Goal: Navigation & Orientation: Understand site structure

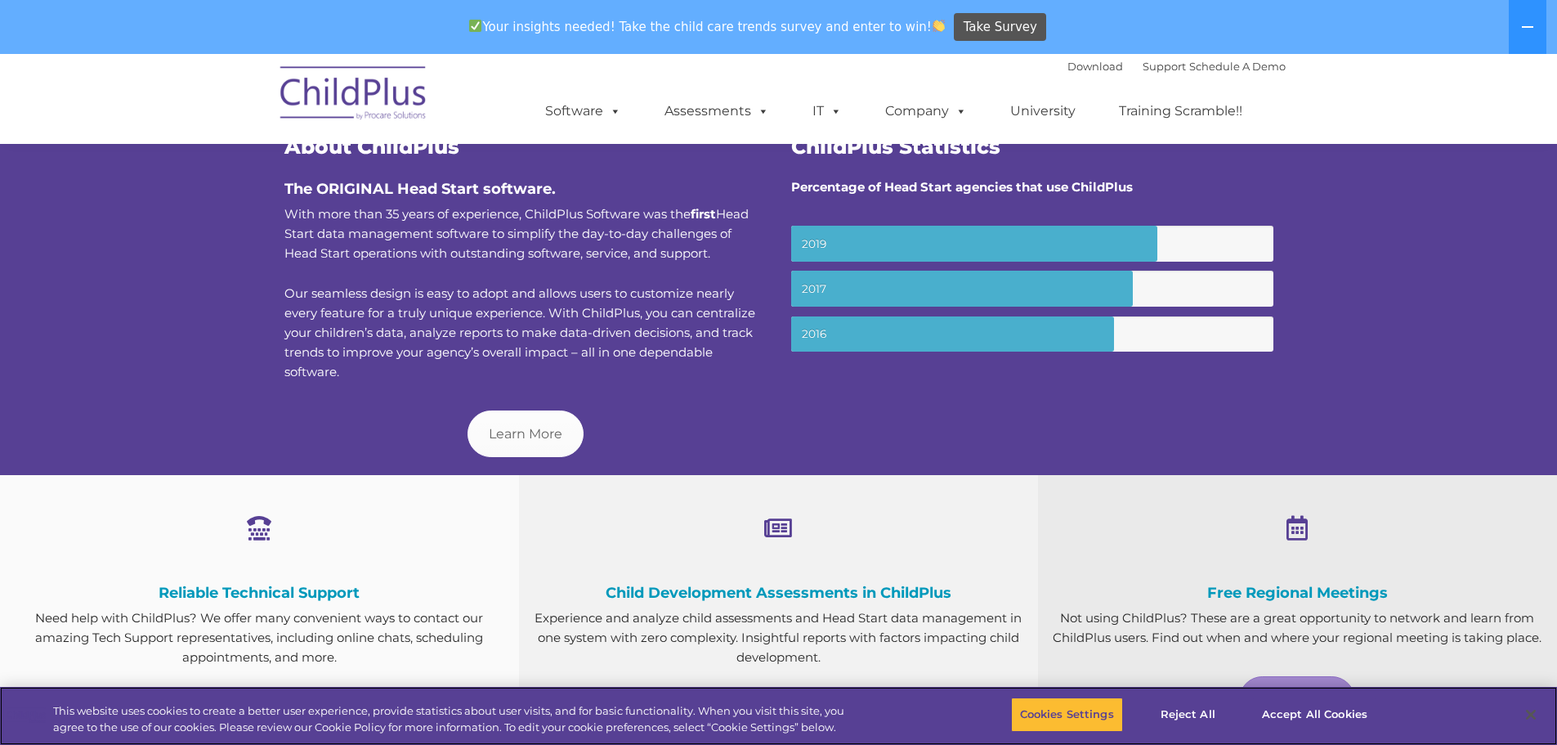
scroll to position [594, 0]
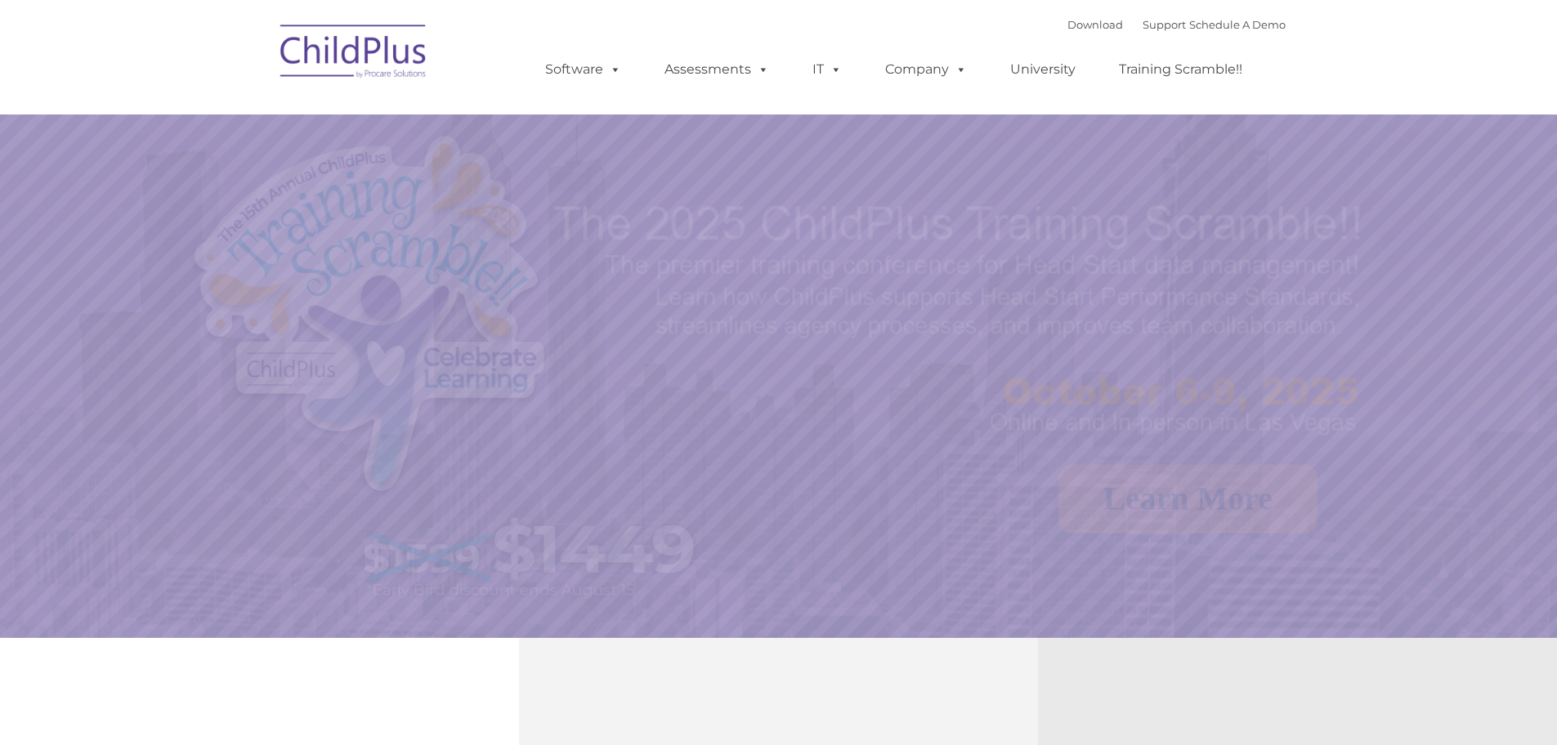
select select "MEDIUM"
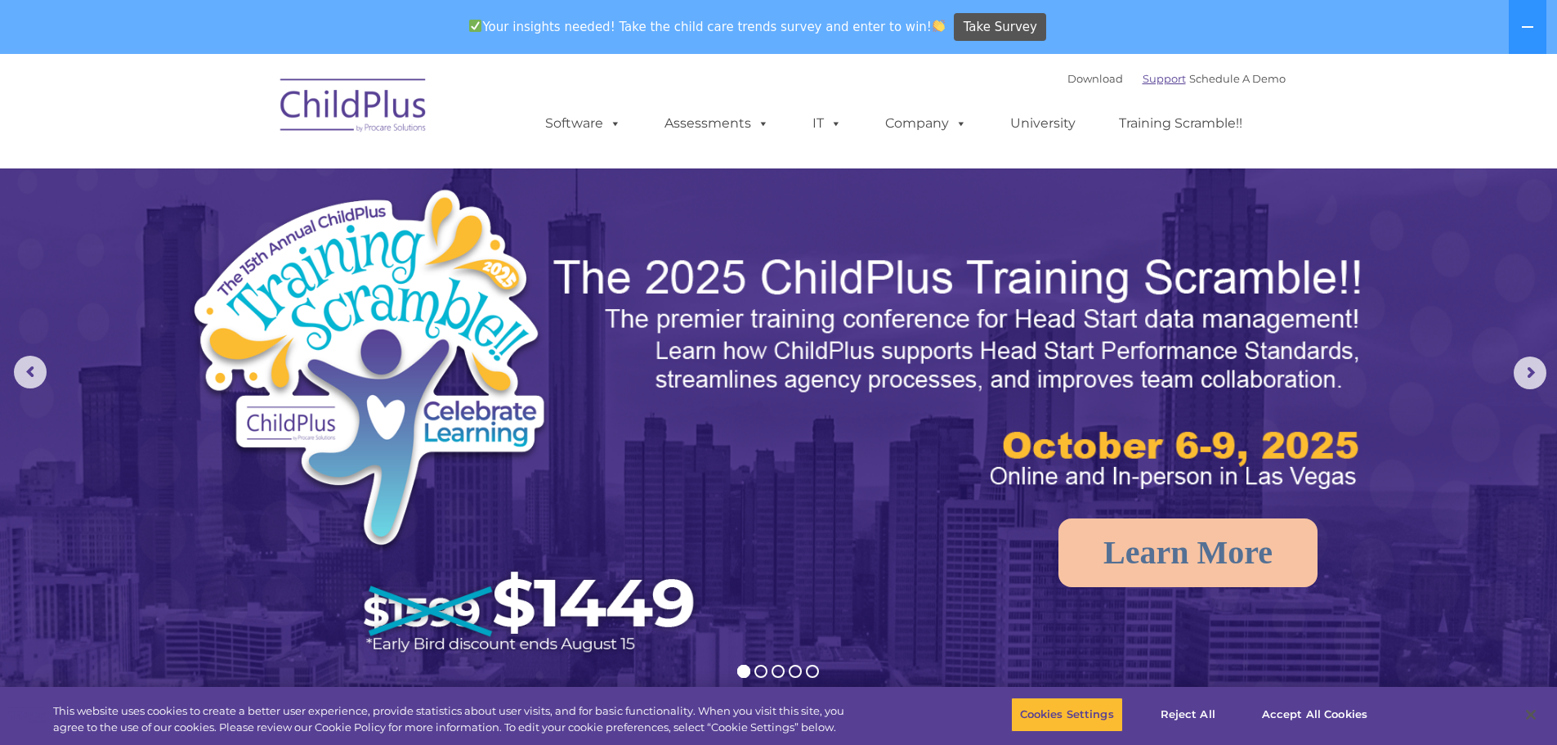
click at [1162, 74] on link "Support" at bounding box center [1164, 78] width 43 height 13
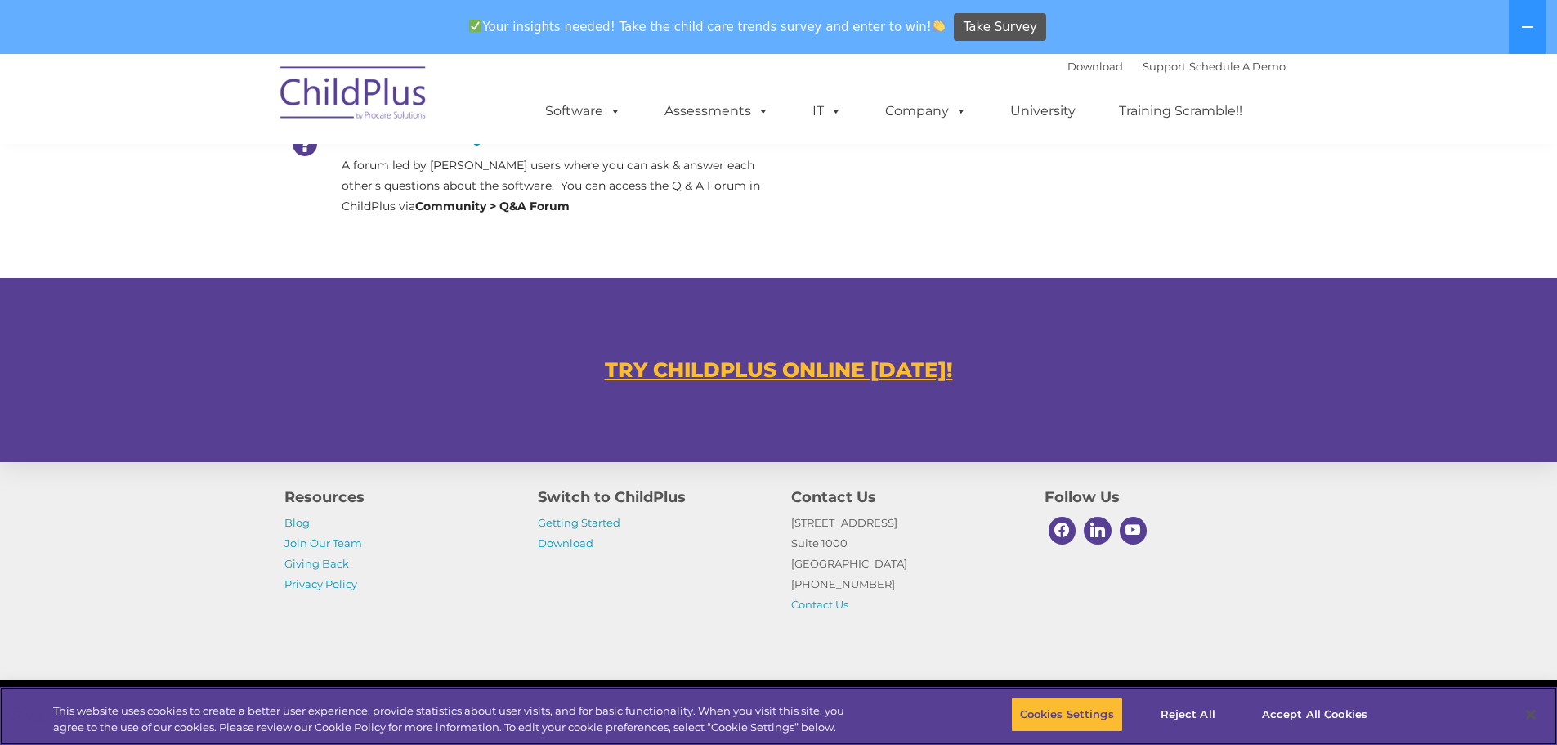
scroll to position [858, 0]
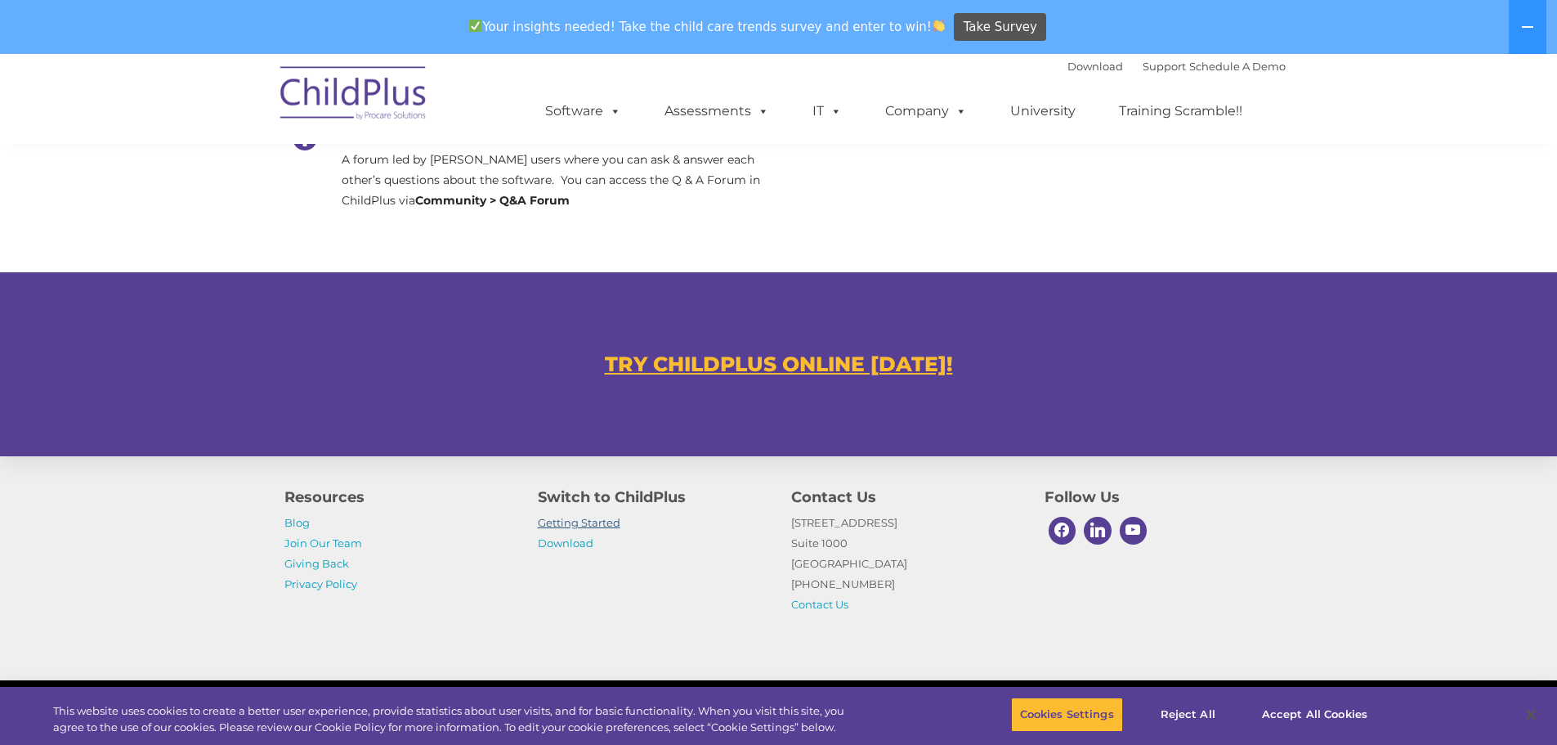
click at [594, 524] on link "Getting Started" at bounding box center [579, 522] width 83 height 13
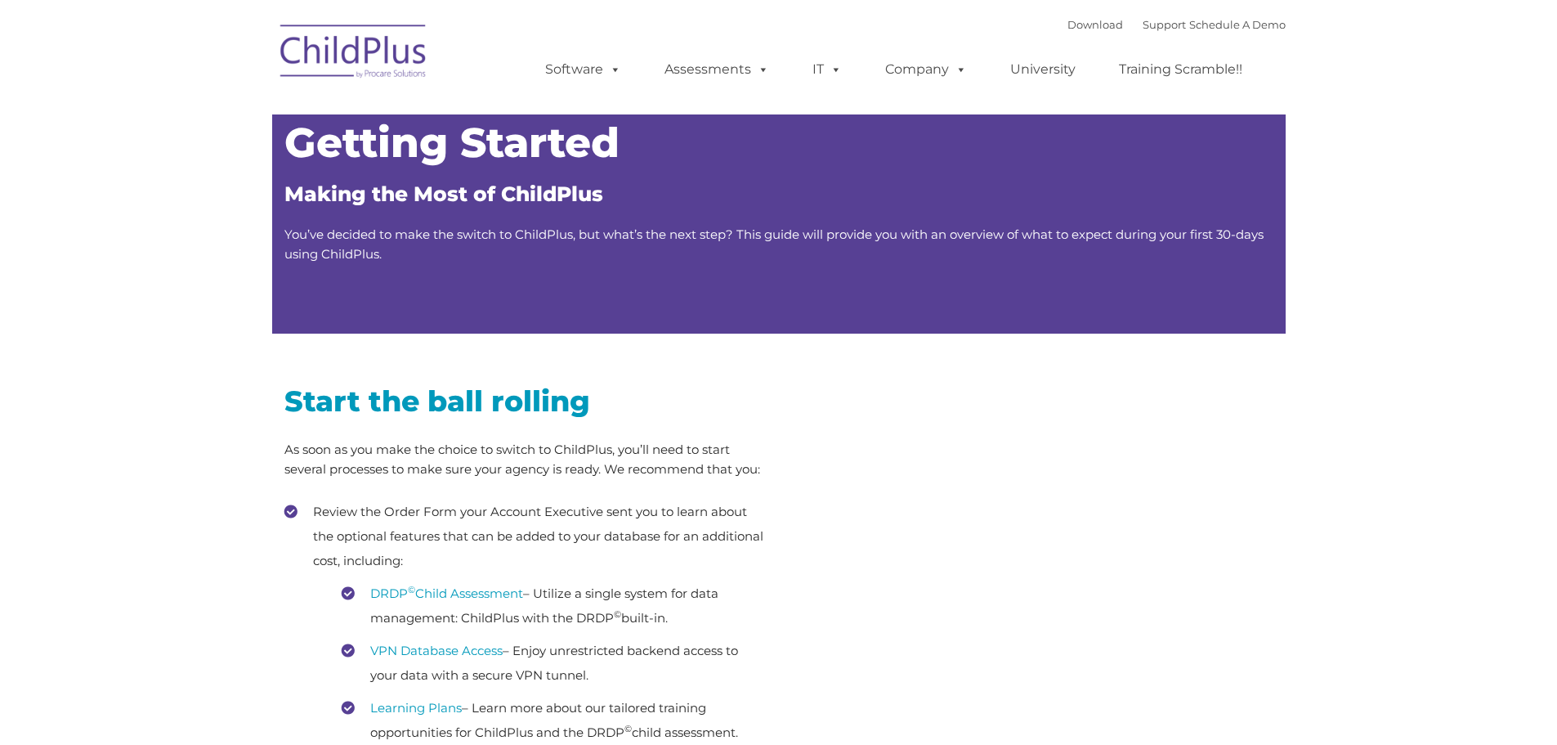
type input ""
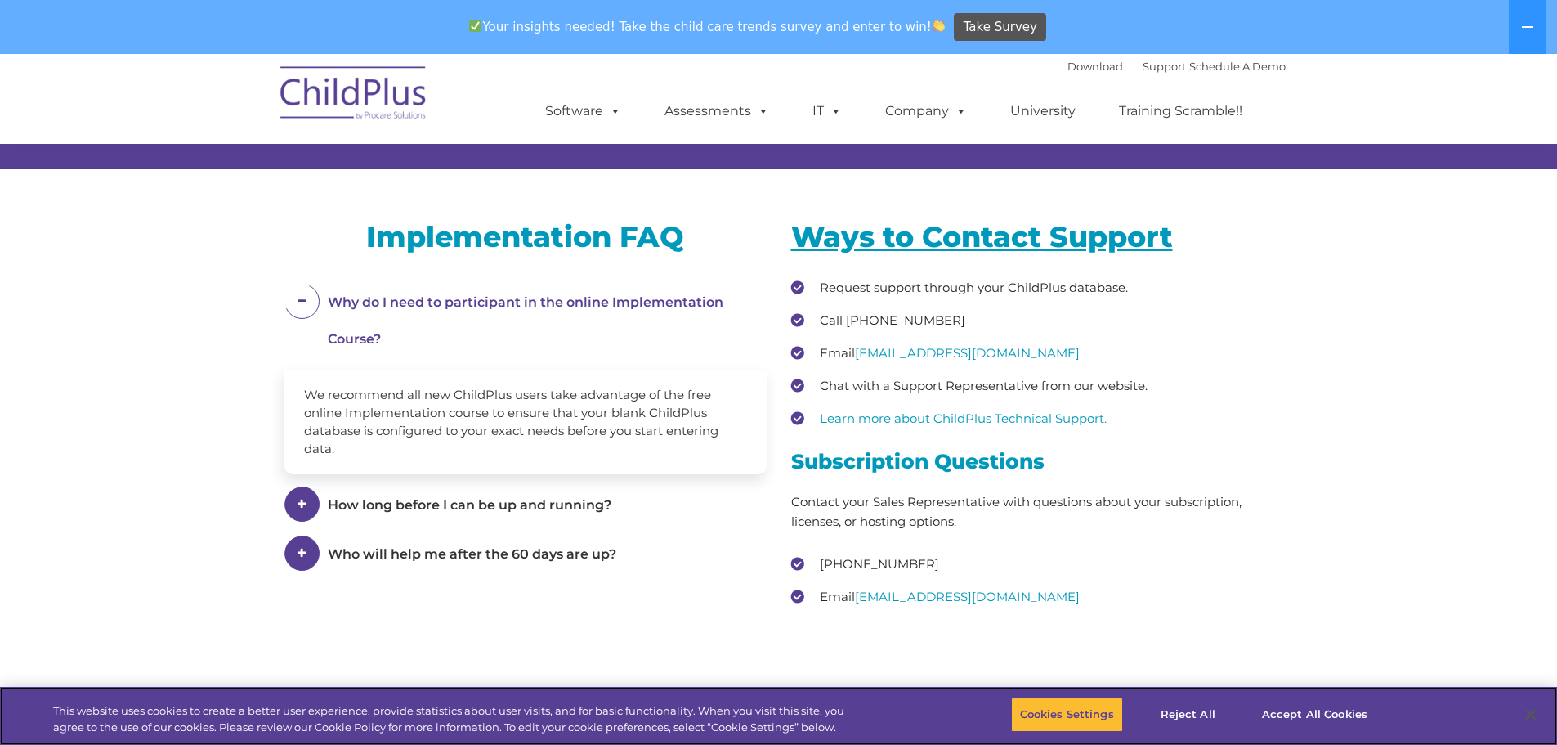
scroll to position [2132, 0]
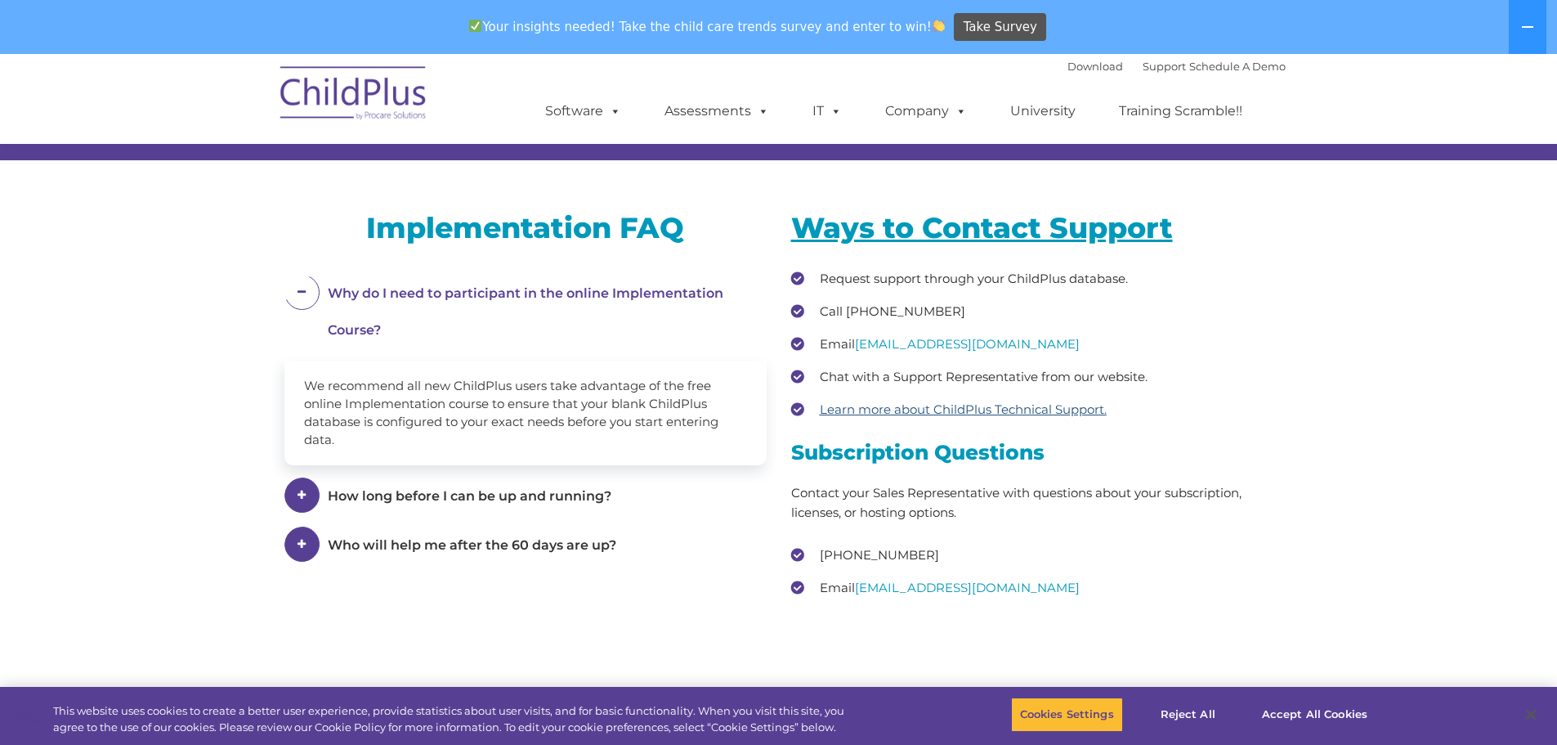
click at [942, 417] on u "Learn more about ChildPlus Technical Support." at bounding box center [963, 409] width 287 height 16
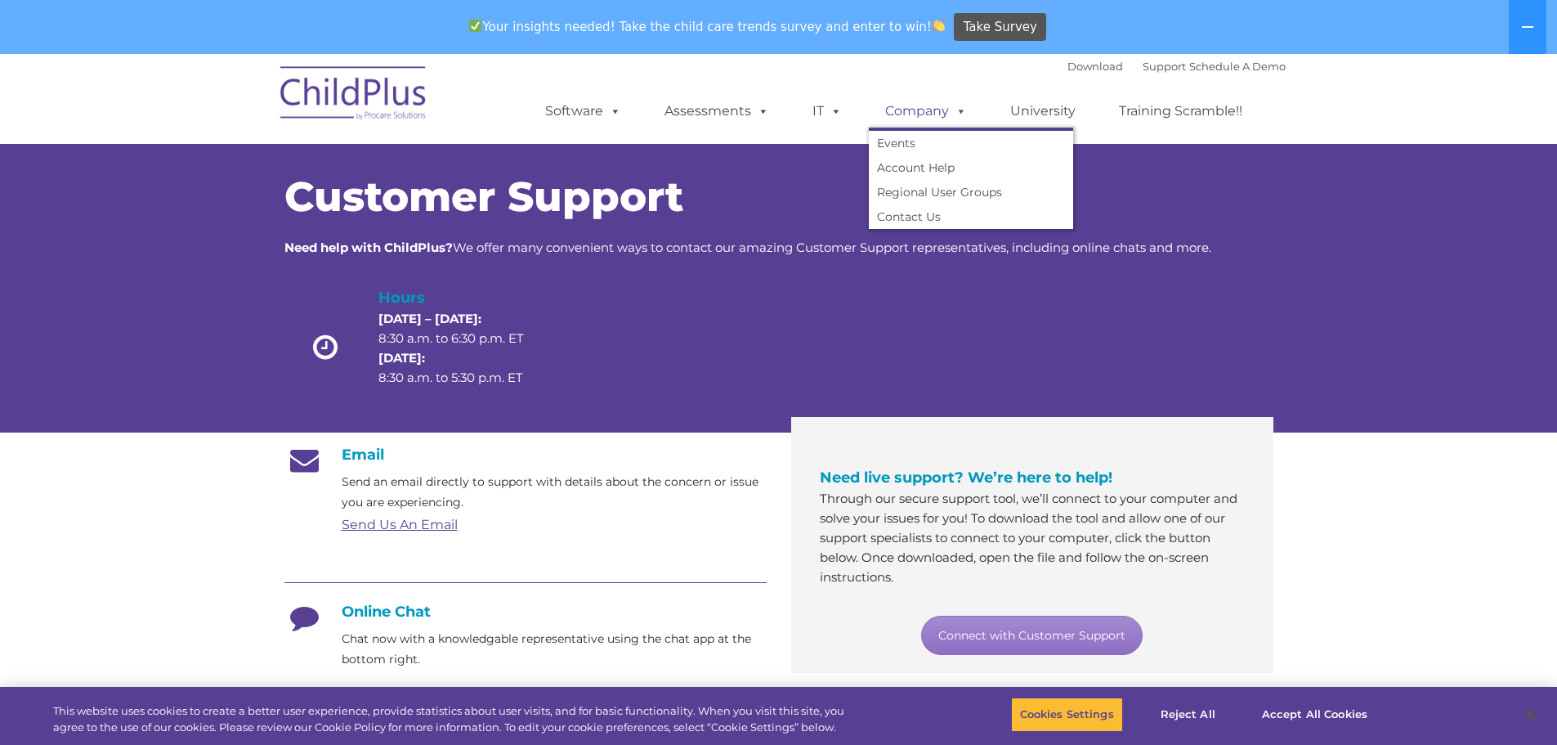
click at [892, 112] on link "Company" at bounding box center [926, 111] width 114 height 33
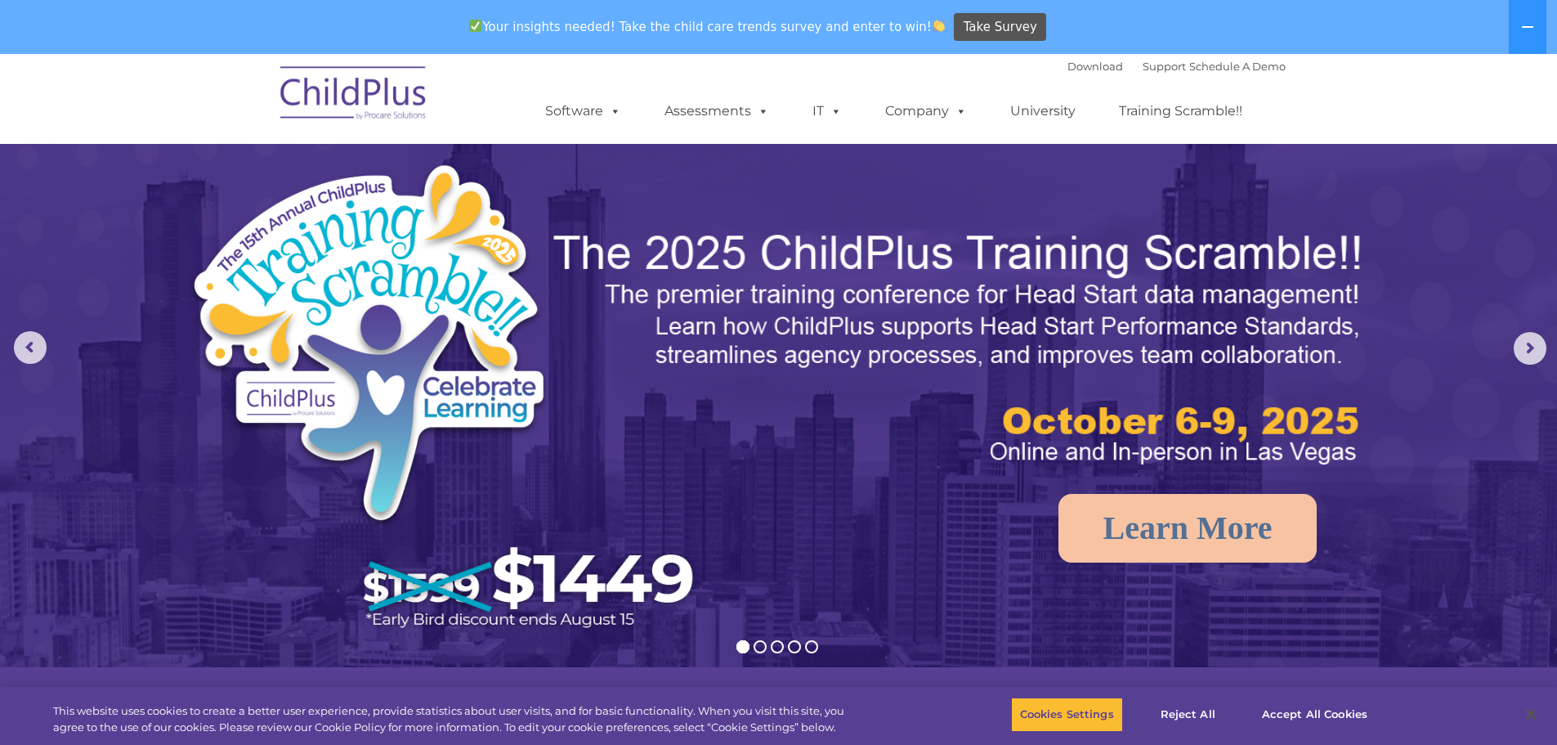
click at [420, 101] on img at bounding box center [354, 96] width 164 height 82
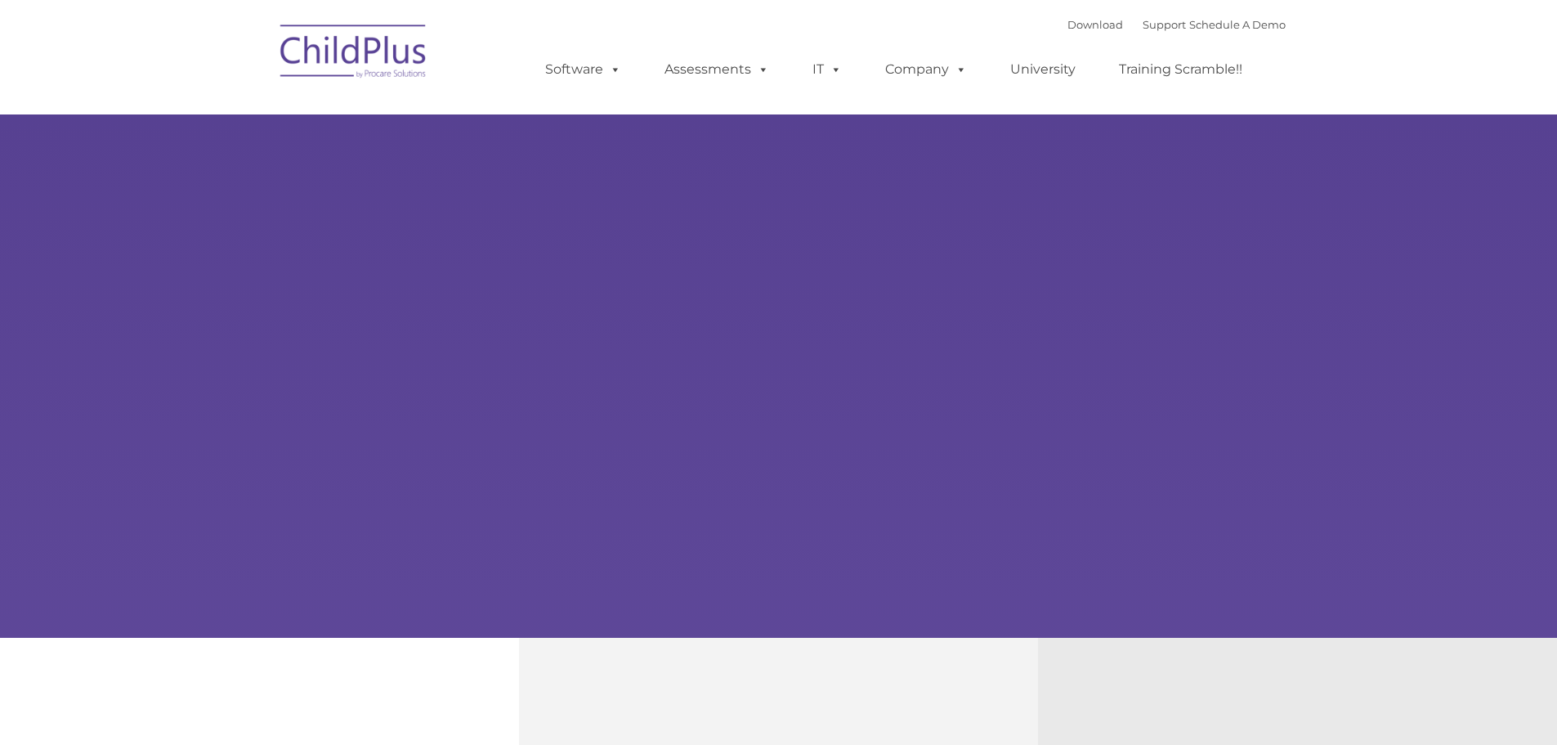
type input ""
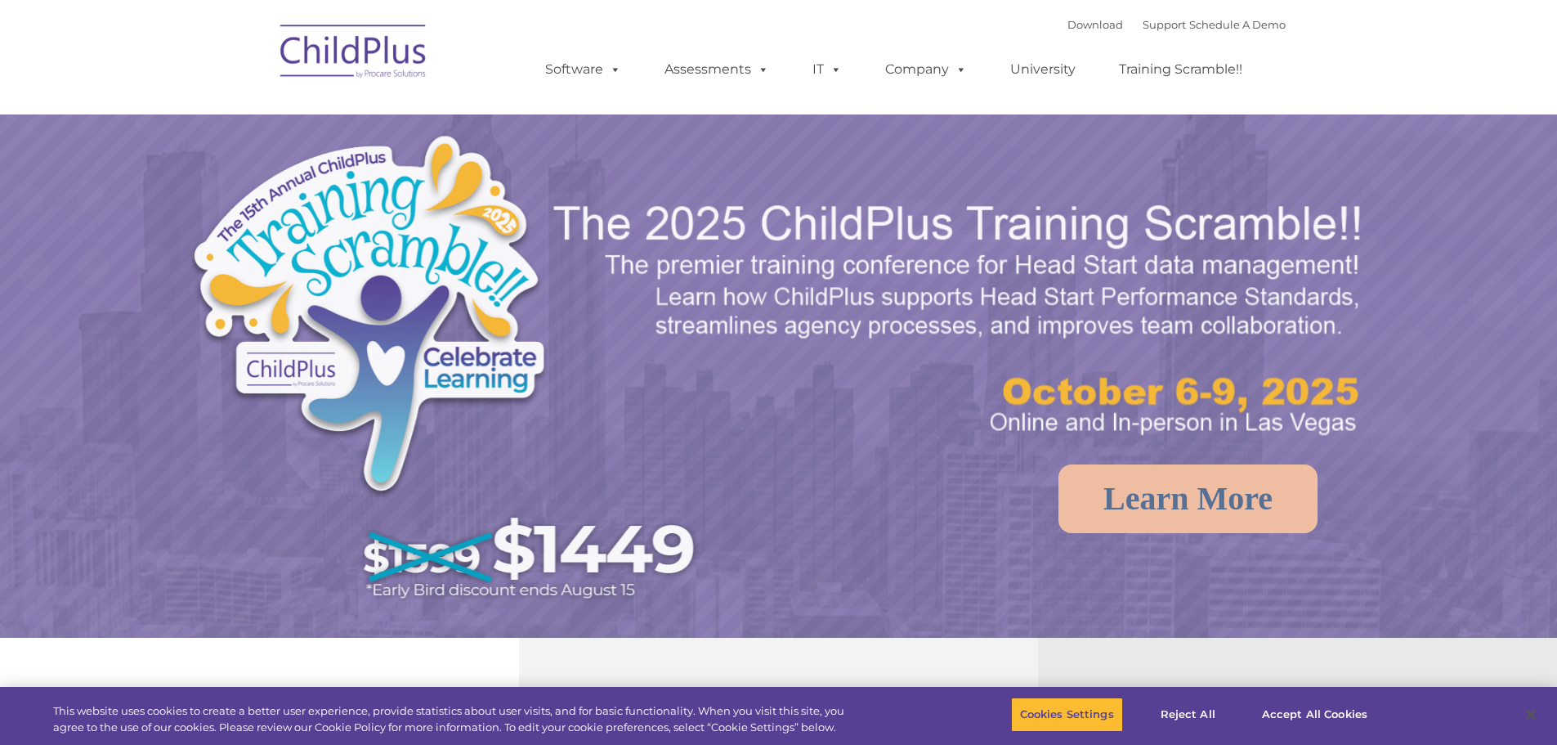
select select "MEDIUM"
